Goal: Navigation & Orientation: Find specific page/section

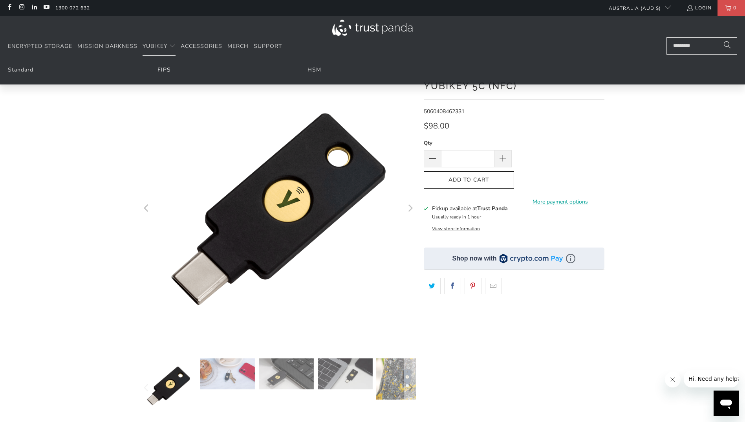
click at [170, 71] on link "FIPS" at bounding box center [163, 69] width 13 height 7
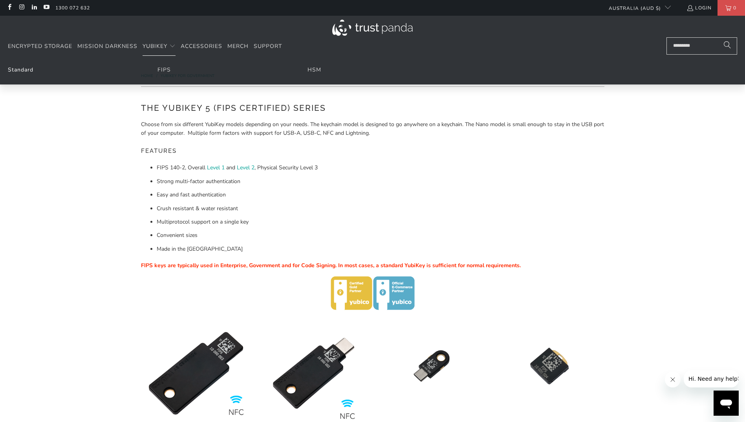
click at [29, 69] on link "Standard" at bounding box center [21, 69] width 26 height 7
